Goal: Task Accomplishment & Management: Use online tool/utility

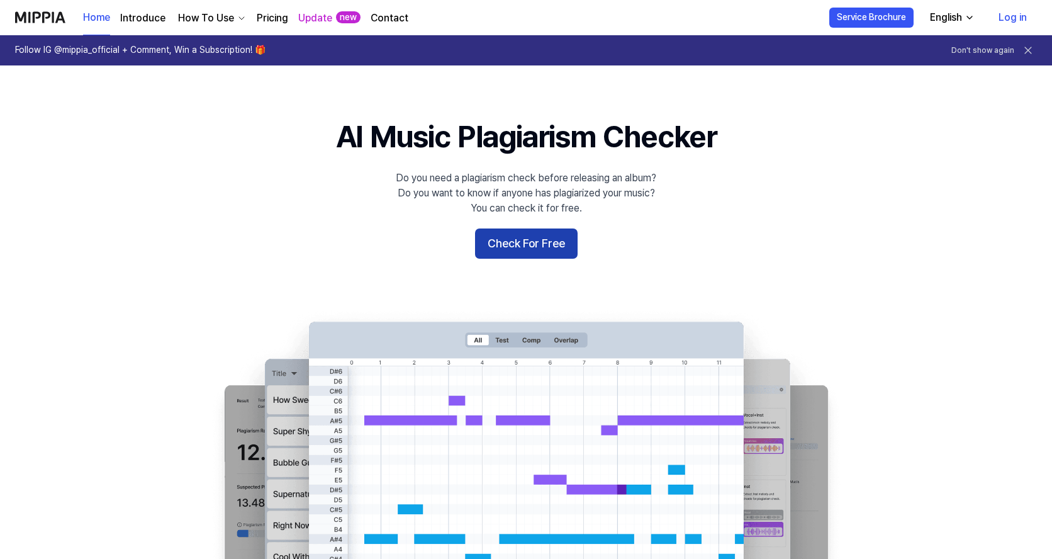
click at [505, 257] on button "Check For Free" at bounding box center [526, 243] width 103 height 30
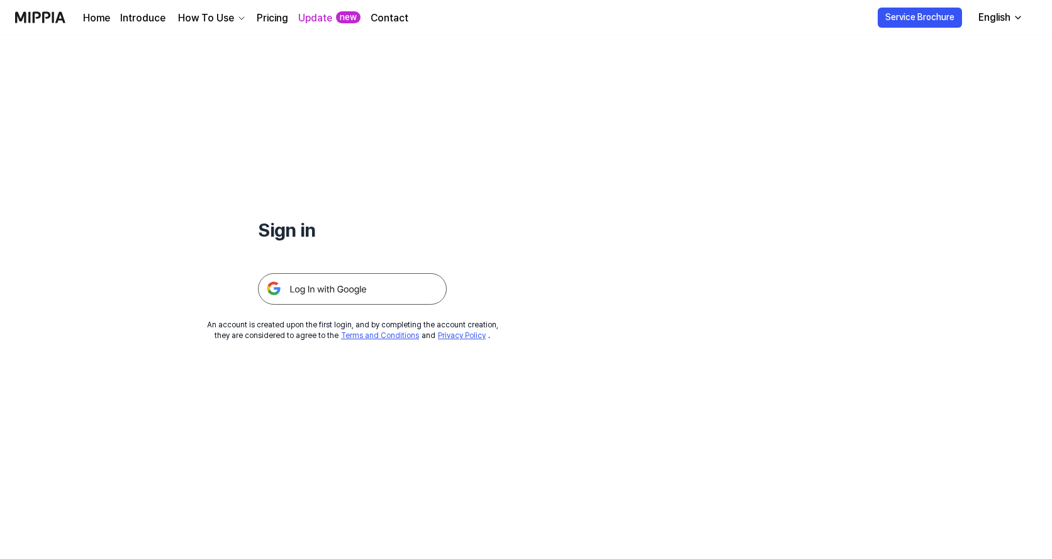
click at [219, 18] on div "How To Use" at bounding box center [206, 18] width 61 height 15
click at [187, 174] on div "Sign in An account is created upon the first login, and by completing the accou…" at bounding box center [352, 188] width 705 height 306
click at [309, 284] on img at bounding box center [352, 288] width 189 height 31
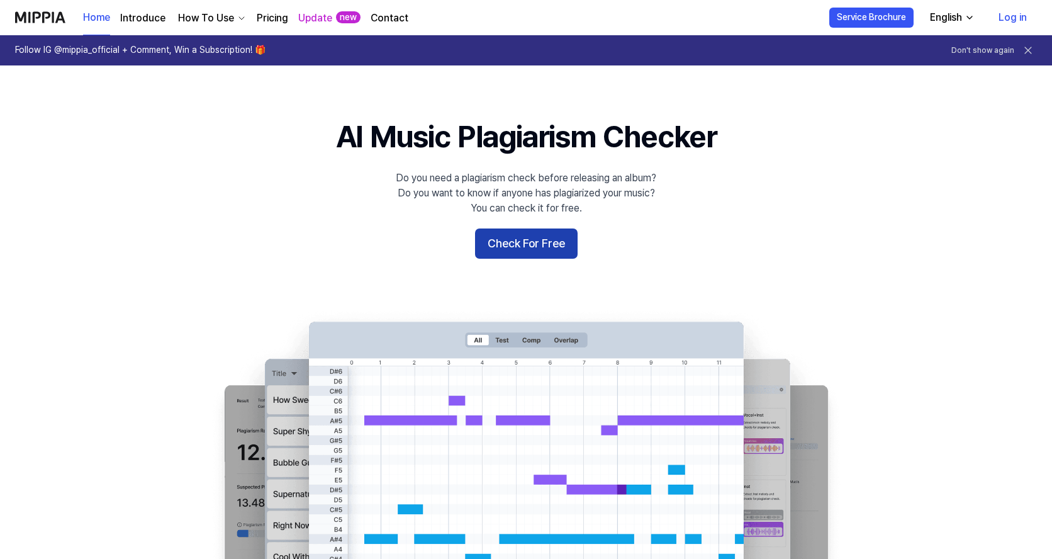
click at [516, 238] on button "Check For Free" at bounding box center [526, 243] width 103 height 30
